Goal: Task Accomplishment & Management: Manage account settings

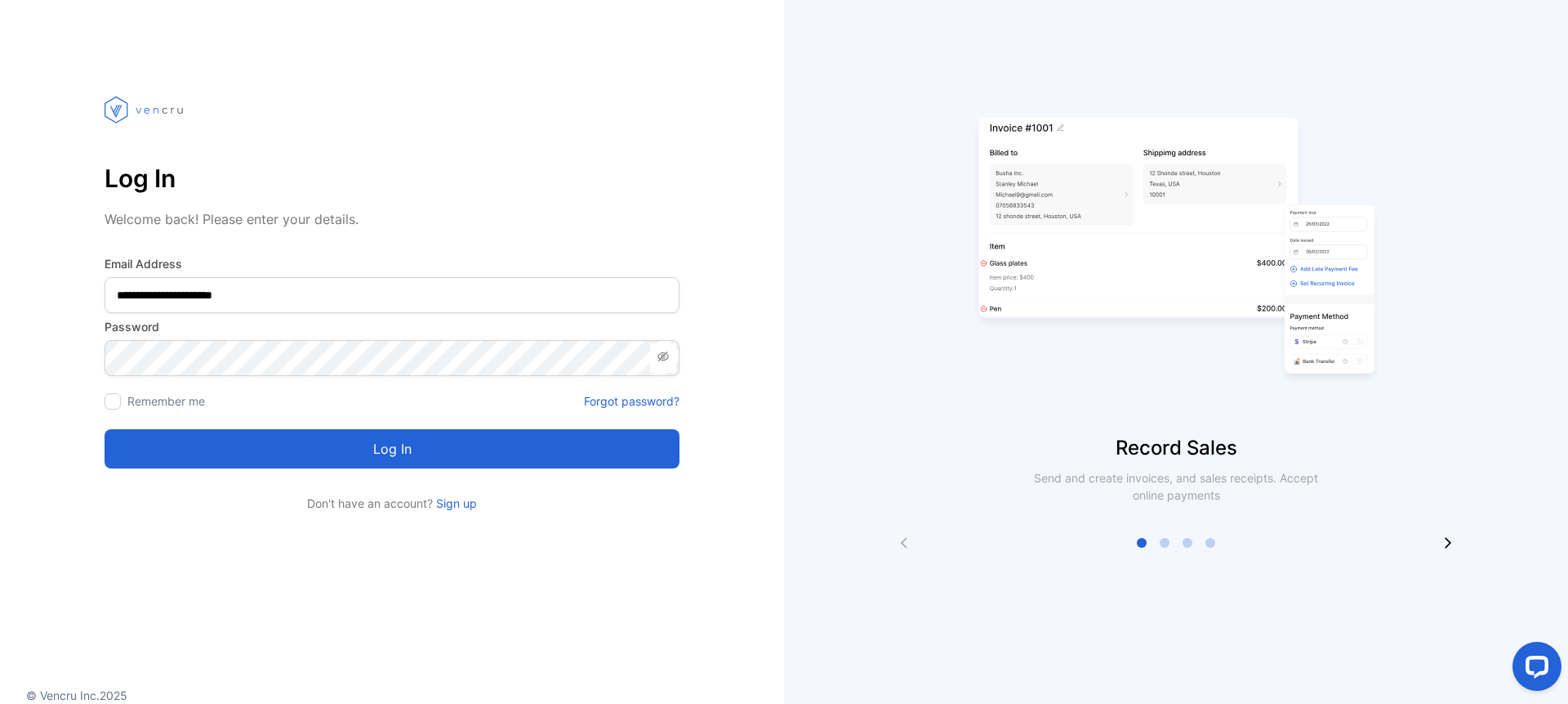
click at [426, 450] on button "Log in" at bounding box center [392, 449] width 575 height 40
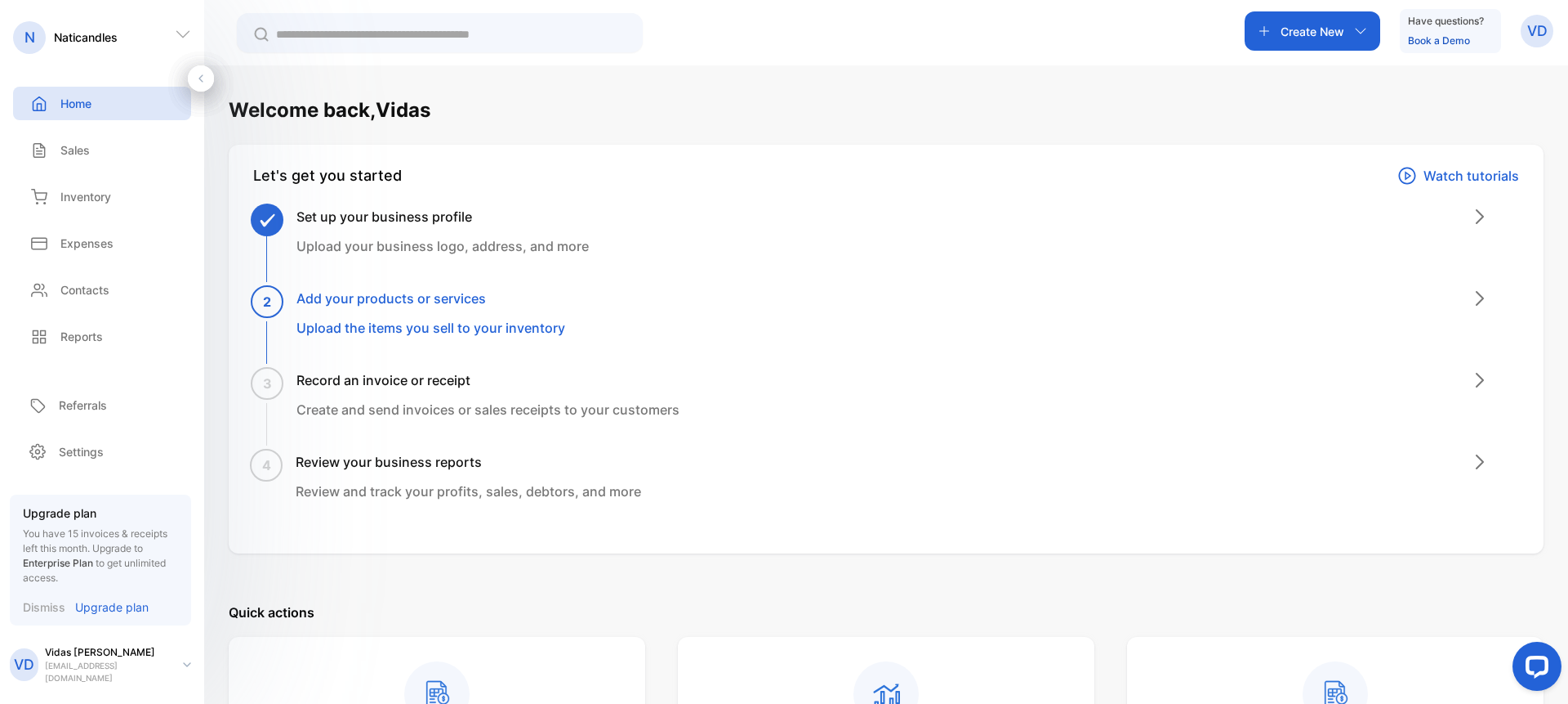
click at [111, 609] on p "Upgrade plan" at bounding box center [112, 607] width 74 height 17
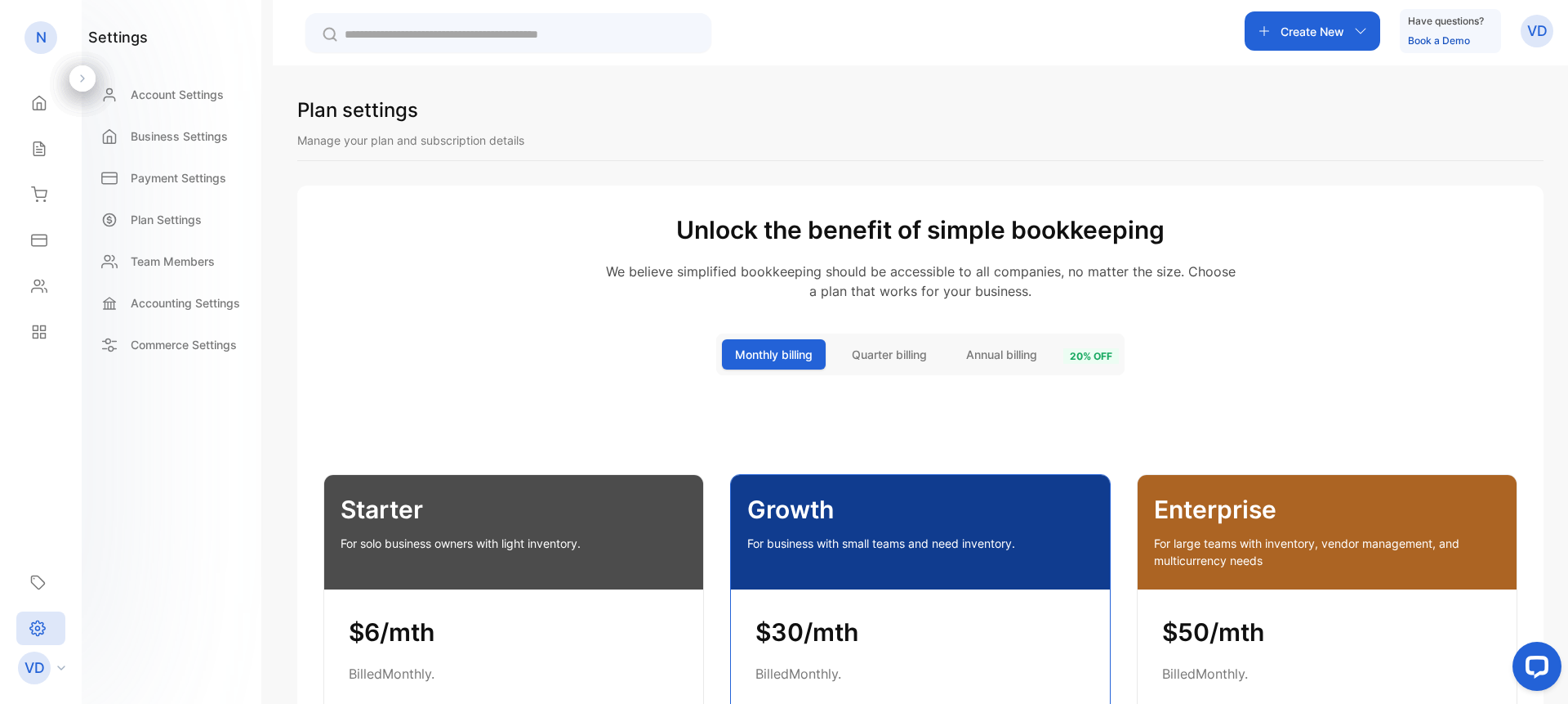
click at [1536, 30] on p "VD" at bounding box center [1538, 31] width 21 height 21
click at [1475, 76] on span "View profile" at bounding box center [1478, 82] width 70 height 17
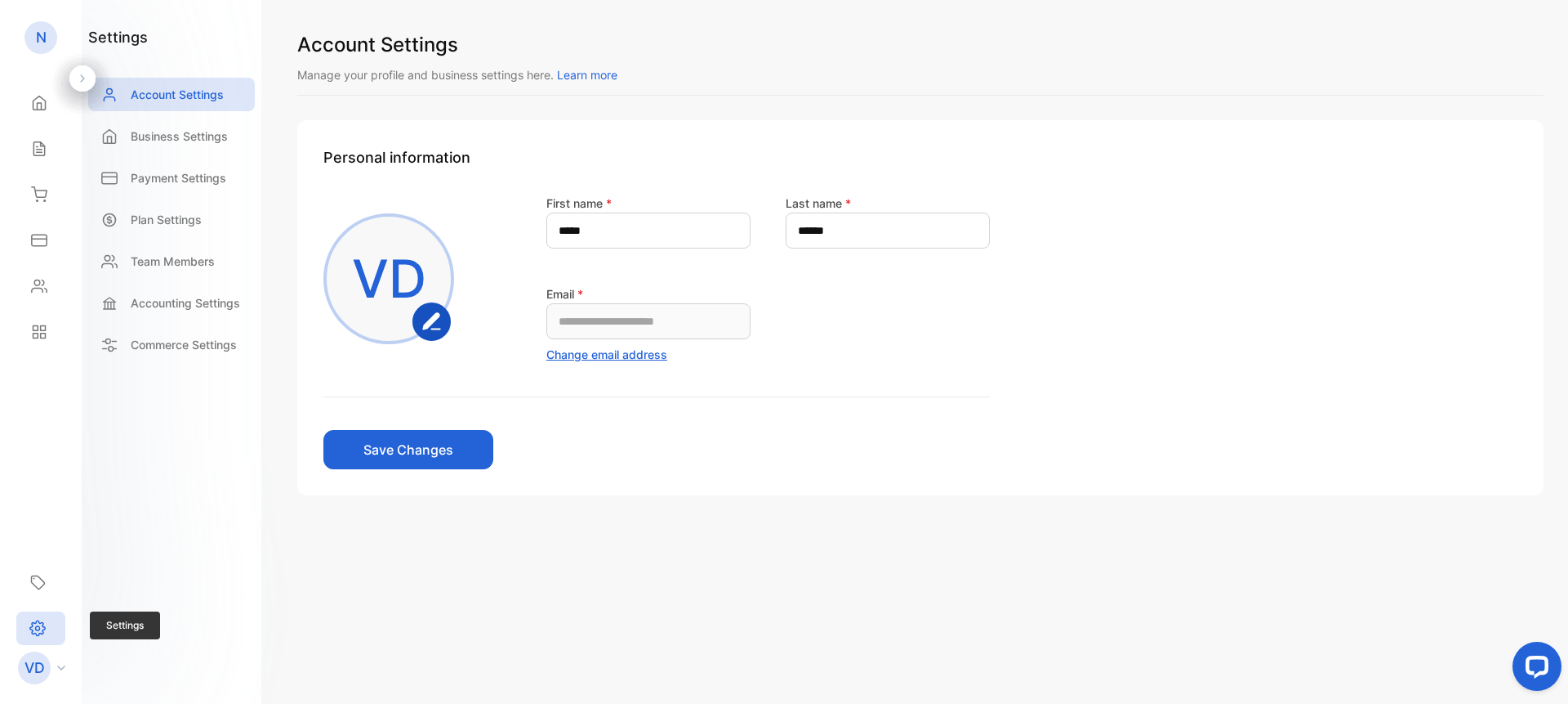
click at [34, 625] on icon at bounding box center [37, 627] width 16 height 17
click at [179, 348] on p "Commerce Settings" at bounding box center [183, 344] width 106 height 17
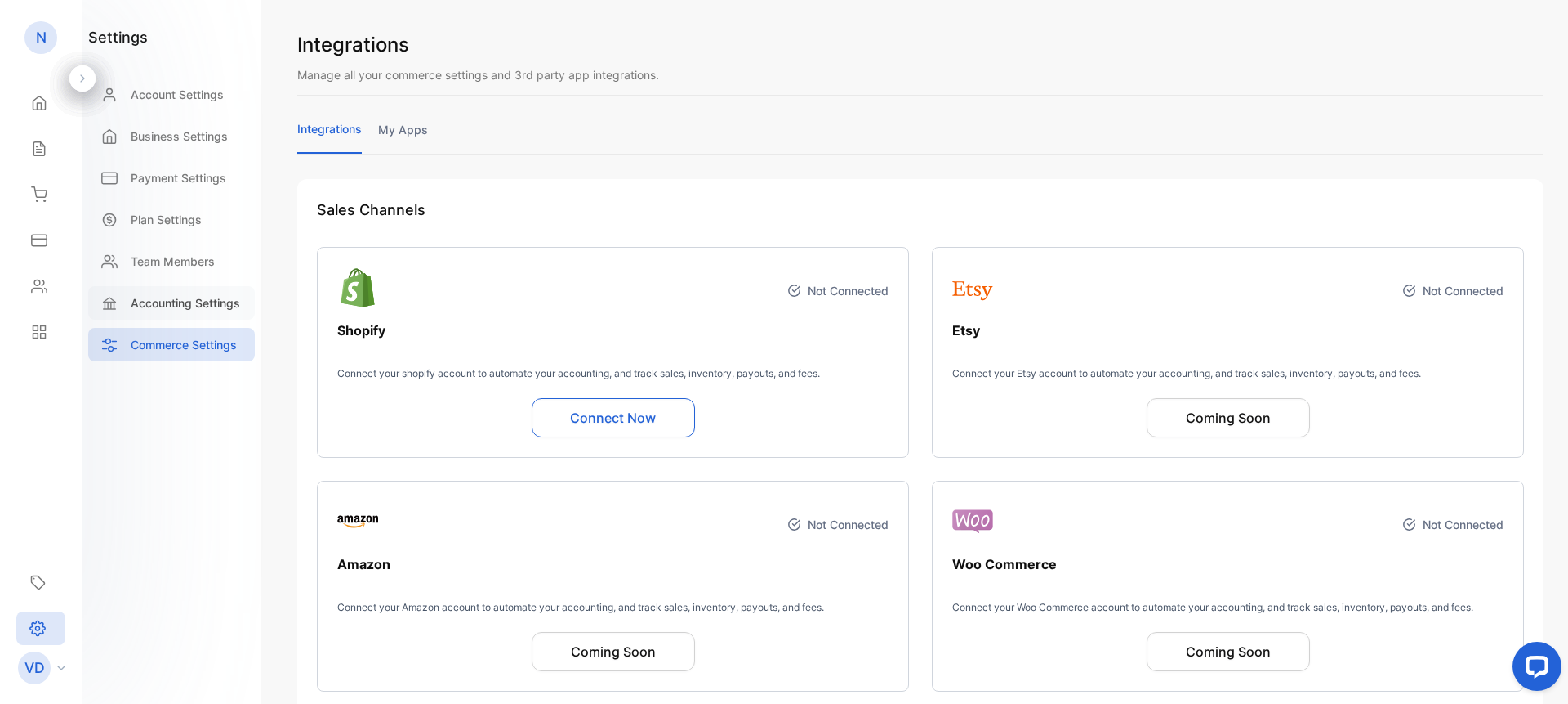
click at [186, 302] on p "Accounting Settings" at bounding box center [185, 302] width 110 height 17
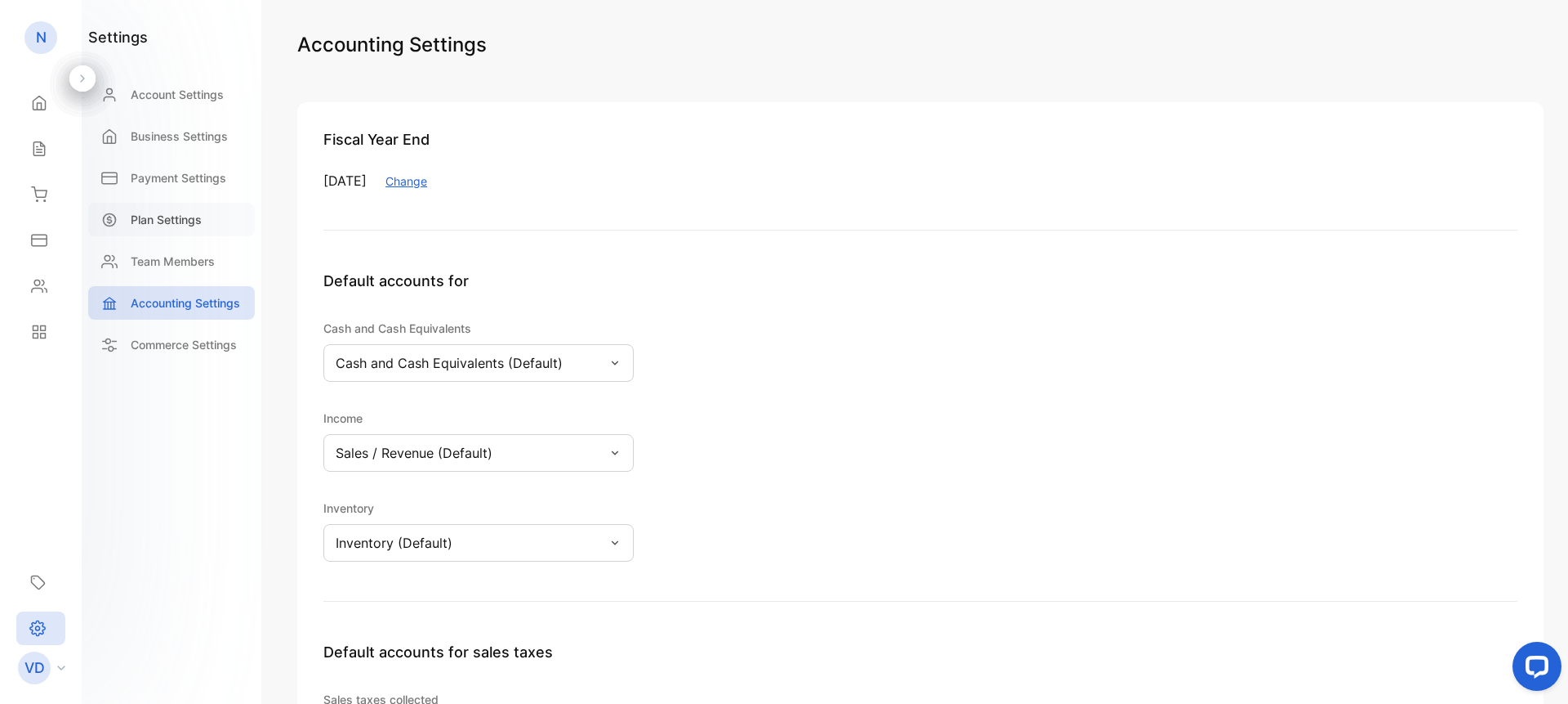
click at [174, 218] on p "Plan Settings" at bounding box center [165, 219] width 71 height 17
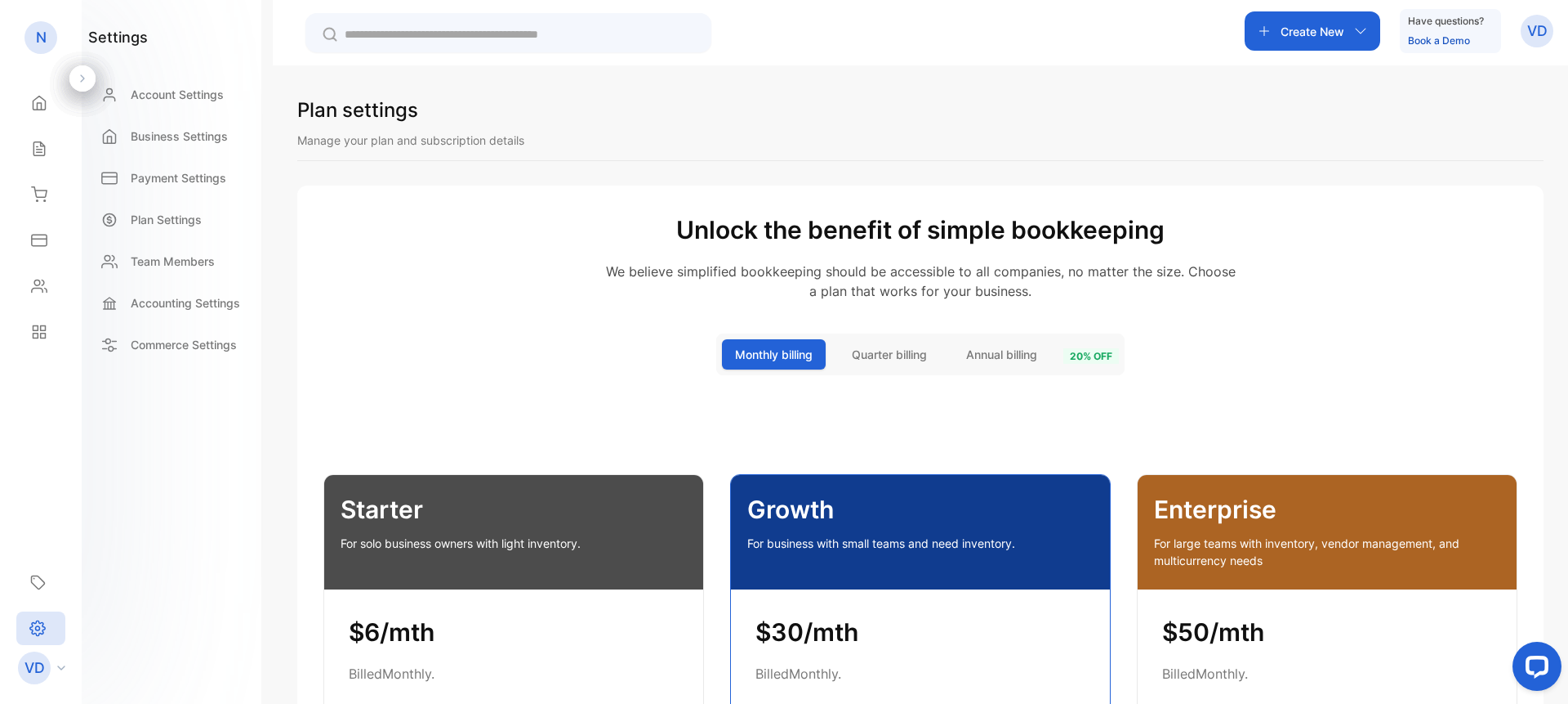
click at [1366, 27] on icon "button" at bounding box center [1361, 31] width 13 height 13
click at [1364, 24] on div "Create New" at bounding box center [1313, 31] width 136 height 40
click at [1479, 273] on p "We believe simplified bookkeeping should be accessible to all companies, no mat…" at bounding box center [920, 282] width 1194 height 40
click at [172, 342] on p "Commerce Settings" at bounding box center [183, 344] width 106 height 17
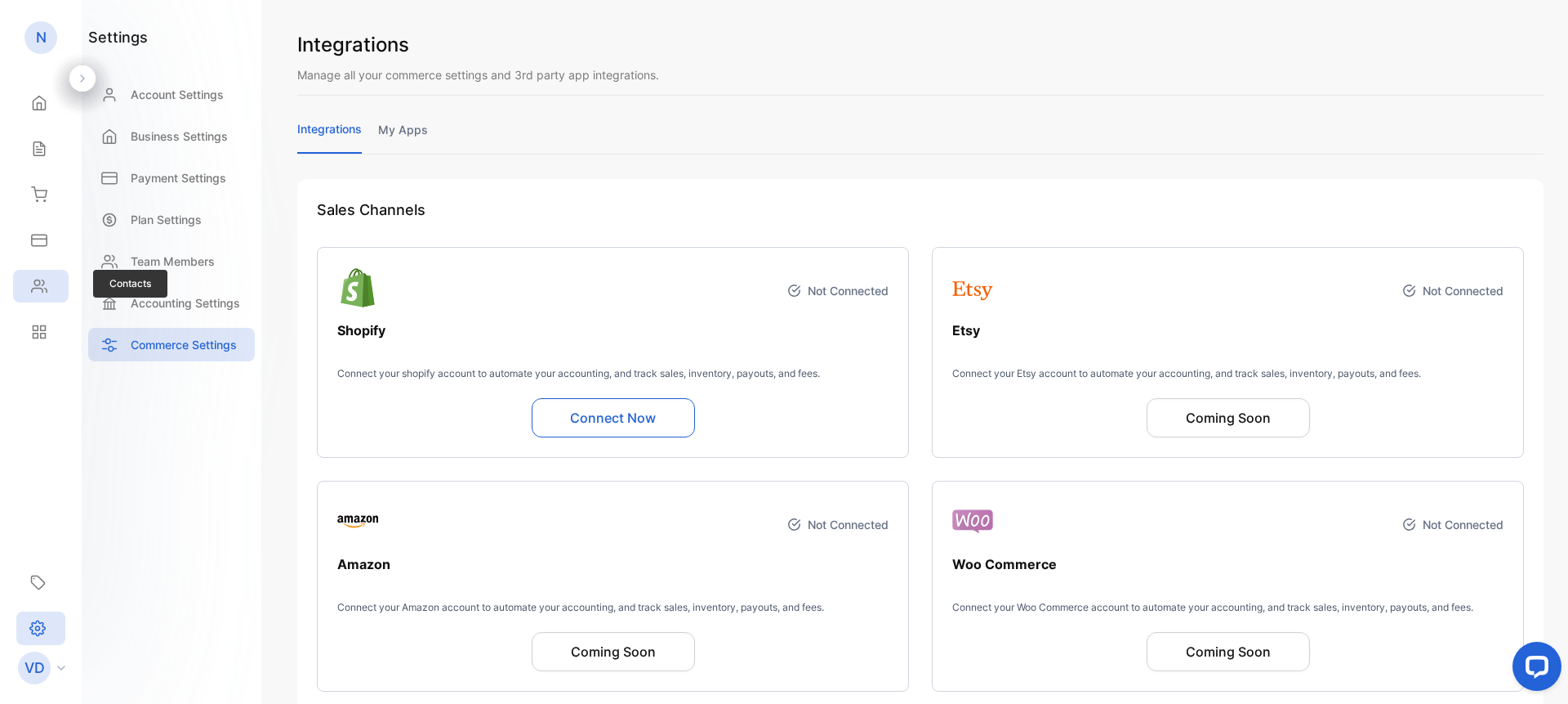
click at [41, 288] on icon at bounding box center [40, 286] width 15 height 12
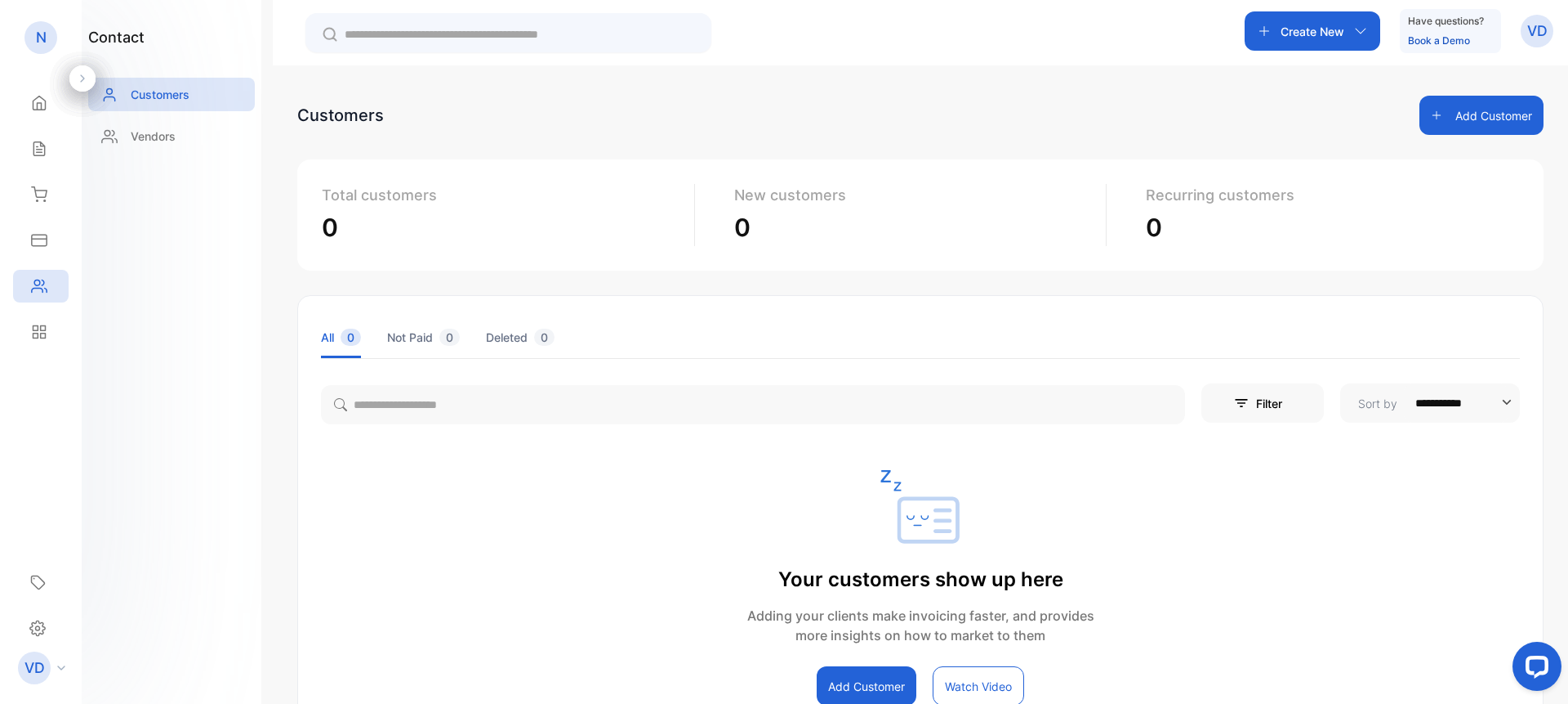
click at [1532, 27] on p "VD" at bounding box center [1538, 31] width 21 height 21
click at [1457, 140] on span "Logout" at bounding box center [1459, 133] width 45 height 17
